Goal: Information Seeking & Learning: Understand process/instructions

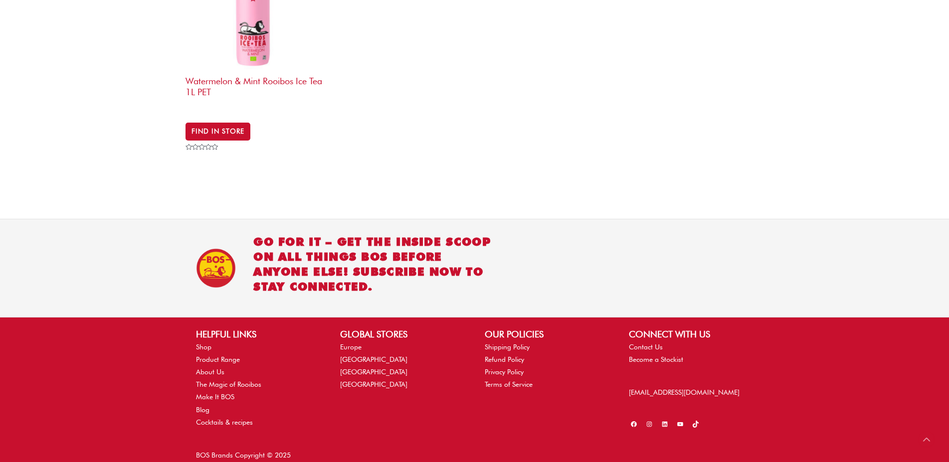
scroll to position [964, 0]
click at [209, 369] on link "About Us" at bounding box center [210, 373] width 28 height 8
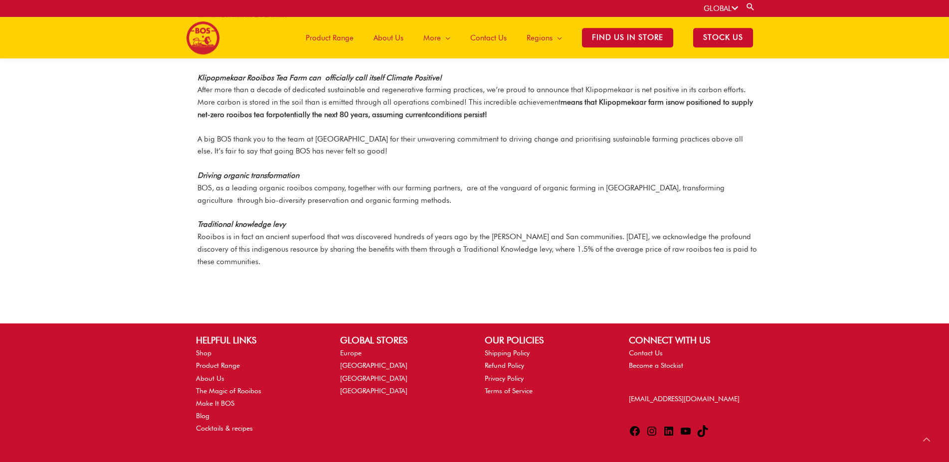
scroll to position [1235, 0]
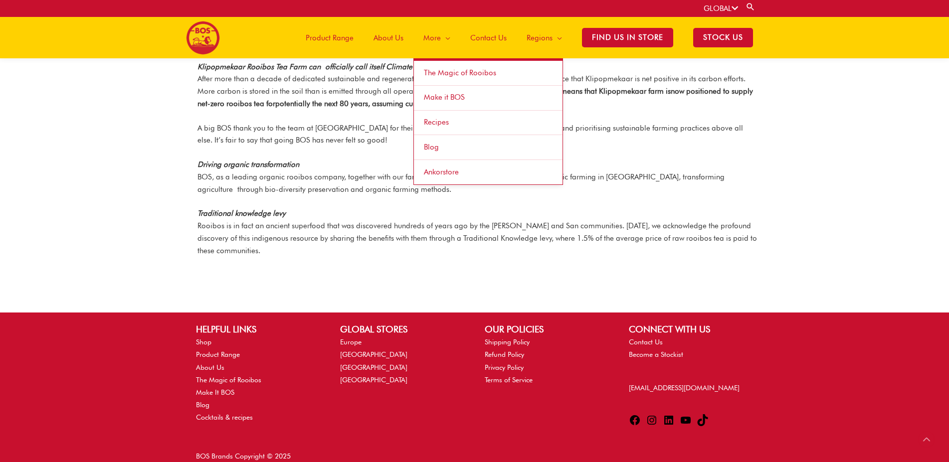
click at [446, 39] on span "Site Navigation" at bounding box center [445, 38] width 9 height 30
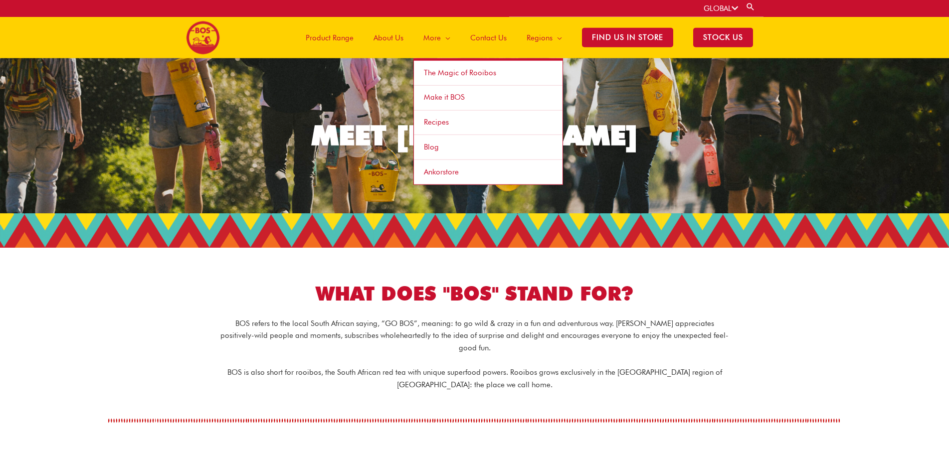
scroll to position [0, 0]
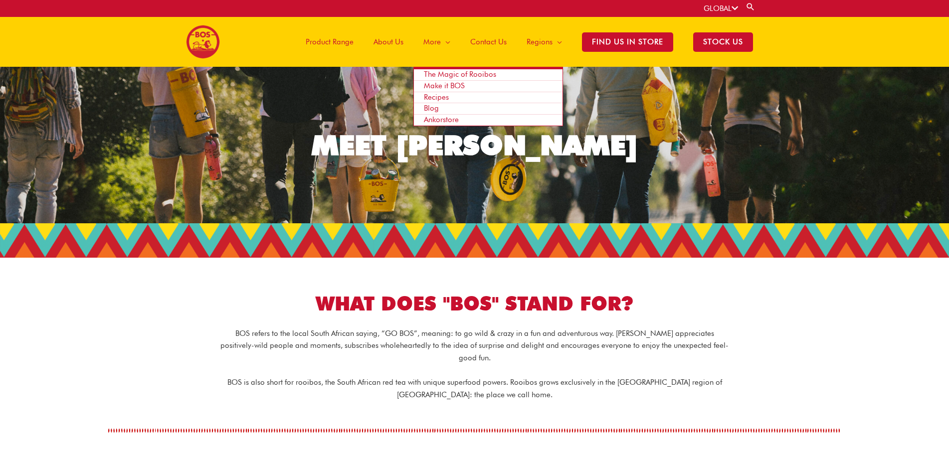
click at [429, 121] on span "Ankorstore" at bounding box center [441, 119] width 35 height 9
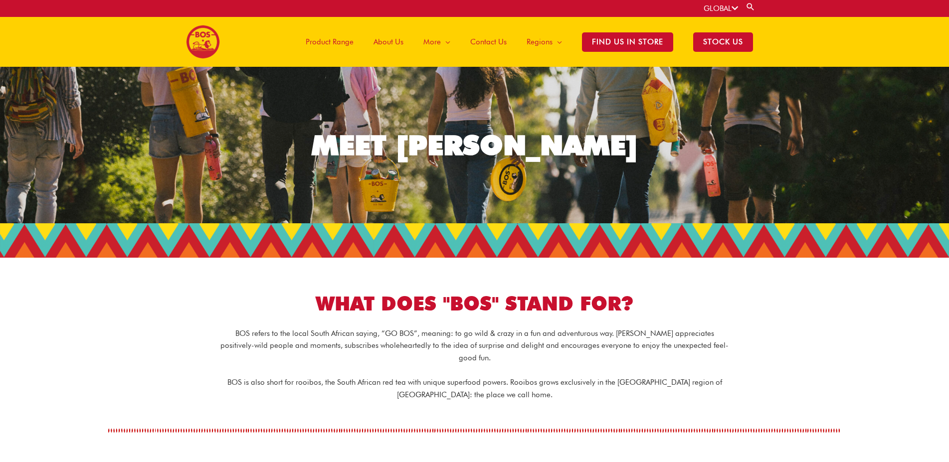
click at [735, 6] on icon at bounding box center [735, 7] width 6 height 7
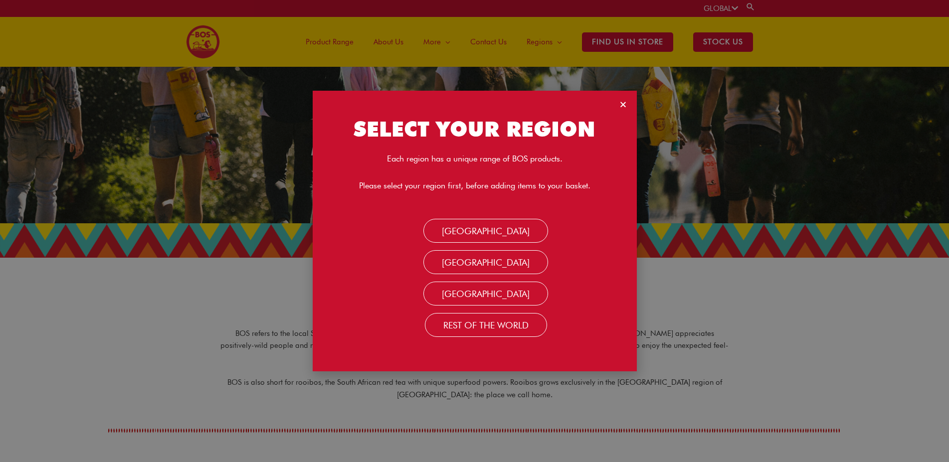
click at [735, 6] on div "SELECT YOUR REGION Each region has a unique range of BOS products. Please selec…" at bounding box center [474, 231] width 949 height 462
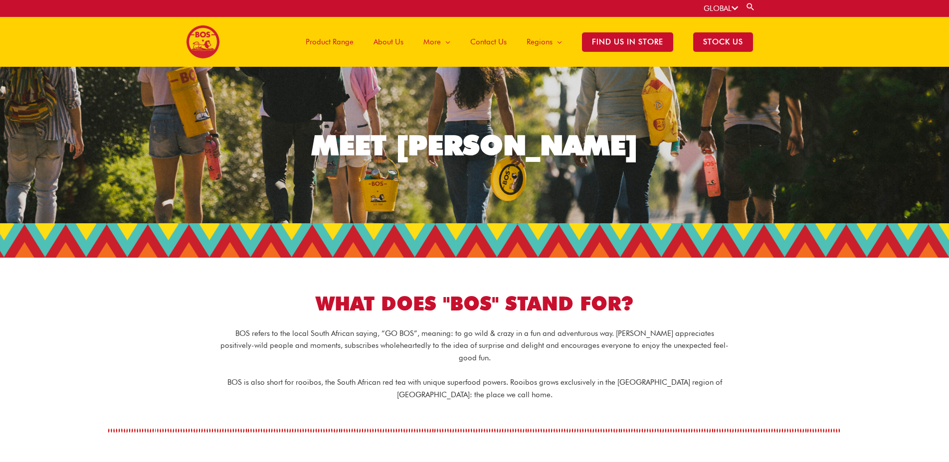
click at [386, 44] on span "About Us" at bounding box center [389, 42] width 30 height 30
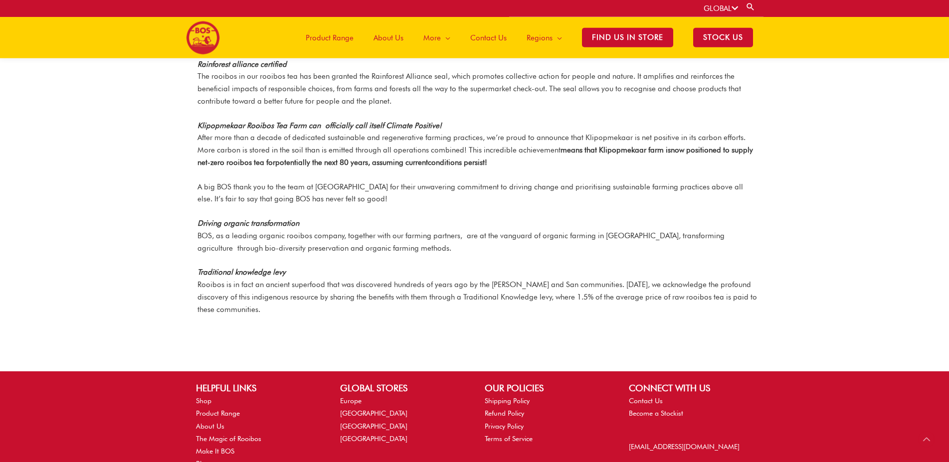
scroll to position [1235, 0]
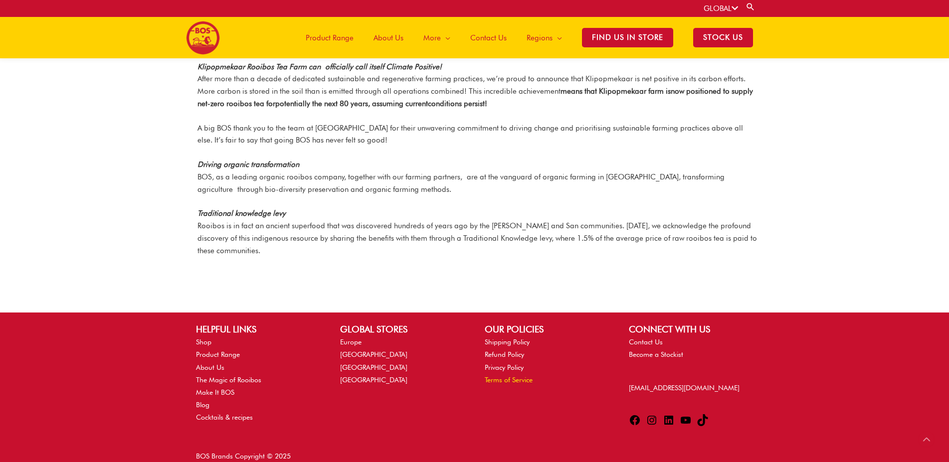
click at [517, 376] on link "Terms of Service" at bounding box center [509, 380] width 48 height 8
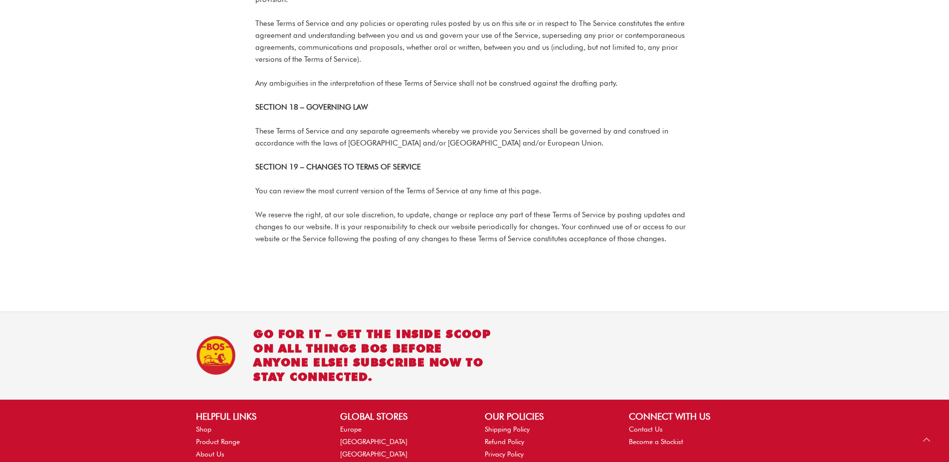
scroll to position [2951, 0]
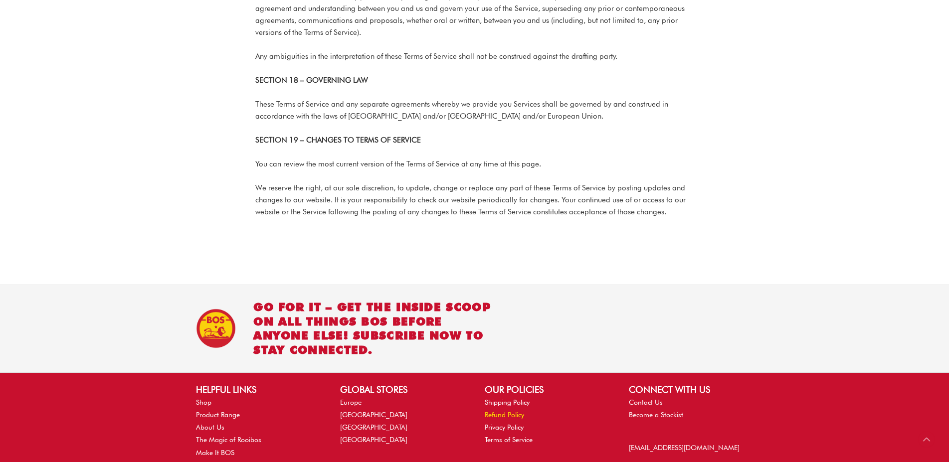
click at [514, 411] on link "Refund Policy" at bounding box center [504, 415] width 39 height 8
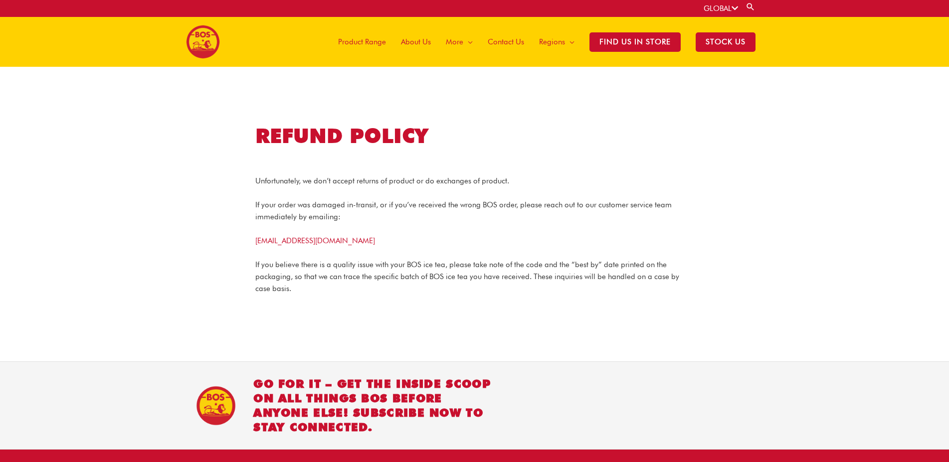
scroll to position [144, 0]
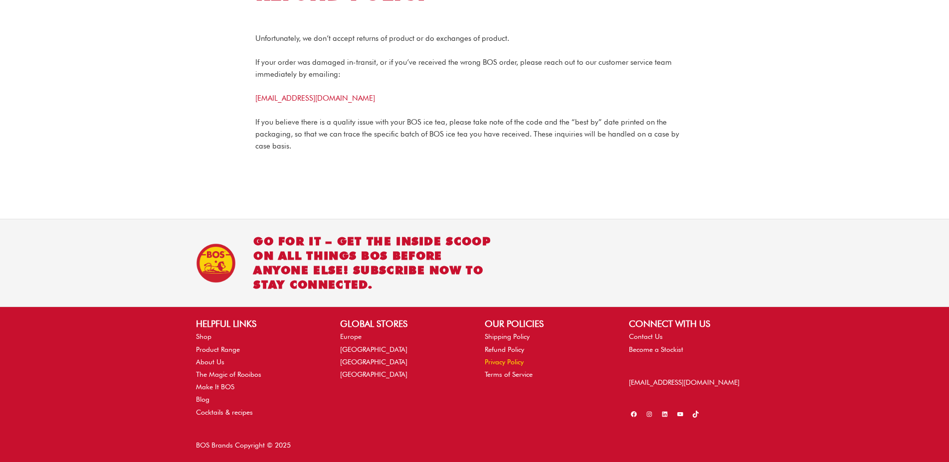
click at [509, 363] on link "Privacy Policy" at bounding box center [504, 362] width 39 height 8
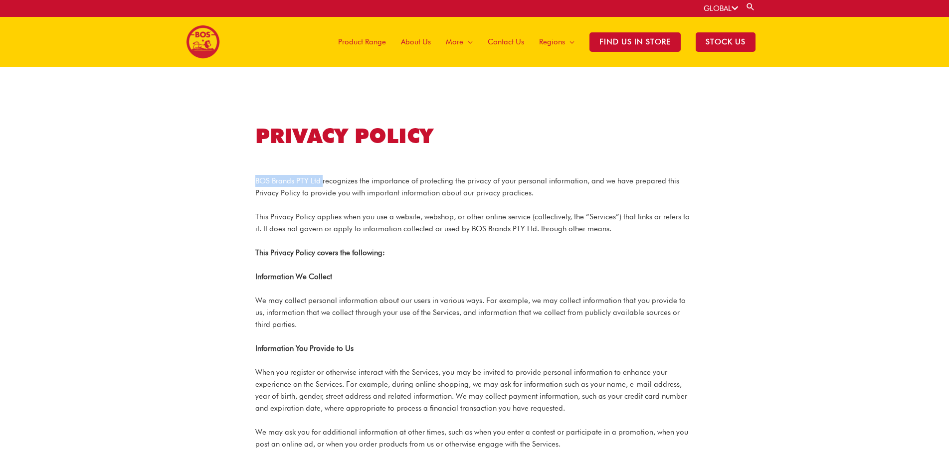
drag, startPoint x: 322, startPoint y: 181, endPoint x: 256, endPoint y: 182, distance: 65.3
click at [256, 182] on p "BOS Brands PTY Ltd recognizes the importance of protecting the privacy of your …" at bounding box center [474, 187] width 439 height 24
copy p "BOS Brands PTY Ltd"
